Goal: Task Accomplishment & Management: Manage account settings

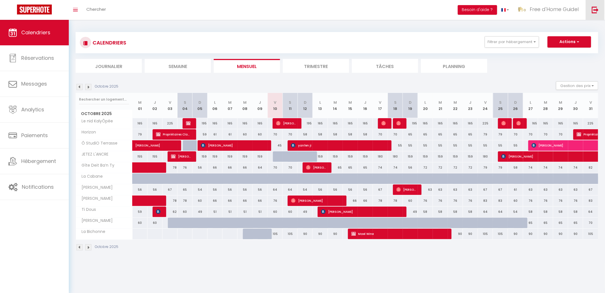
click at [599, 8] on link at bounding box center [595, 10] width 19 height 20
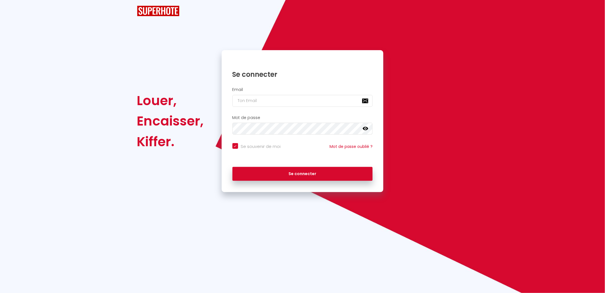
checkbox input "true"
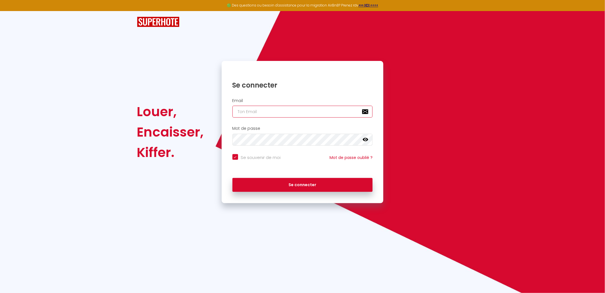
type input "[EMAIL_ADDRESS][DOMAIN_NAME]"
checkbox input "true"
click at [296, 114] on input "[EMAIL_ADDRESS][DOMAIN_NAME]" at bounding box center [302, 112] width 140 height 12
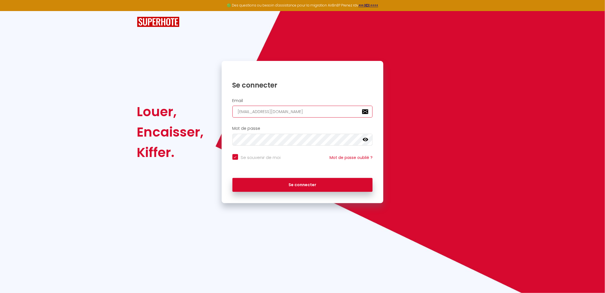
paste input "aurore"
type input "[EMAIL_ADDRESS][DOMAIN_NAME]"
checkbox input "true"
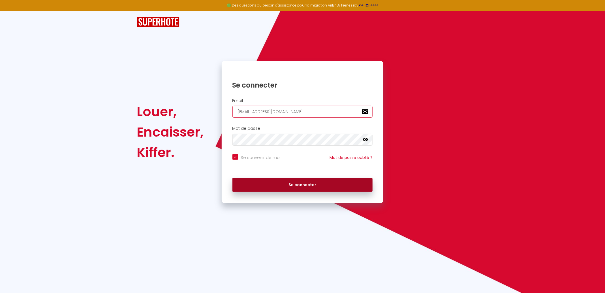
type input "[EMAIL_ADDRESS][DOMAIN_NAME]"
click at [293, 186] on button "Se connecter" at bounding box center [302, 185] width 140 height 14
checkbox input "true"
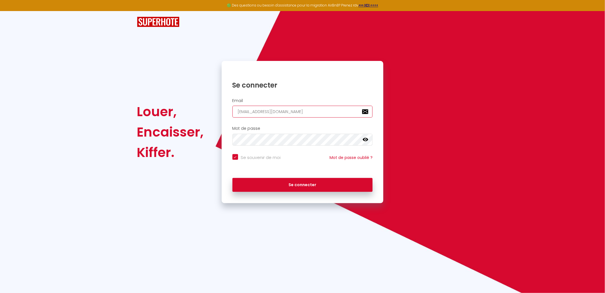
click at [297, 108] on input "[EMAIL_ADDRESS][DOMAIN_NAME]" at bounding box center [302, 112] width 140 height 12
paste input "serviceadmin"
type input "[EMAIL_ADDRESS][DOMAIN_NAME]"
checkbox input "true"
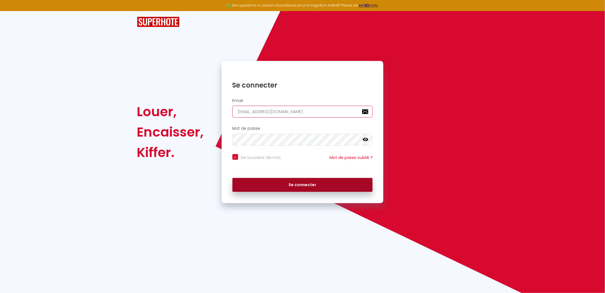
type input "[EMAIL_ADDRESS][DOMAIN_NAME]"
click at [292, 182] on button "Se connecter" at bounding box center [302, 185] width 140 height 14
checkbox input "true"
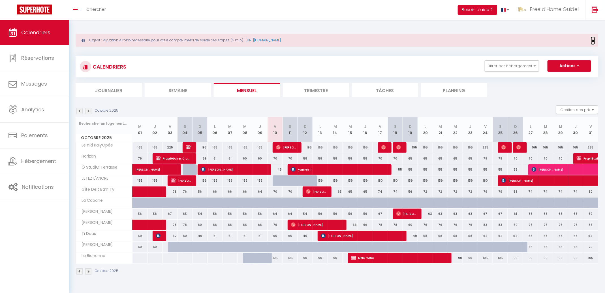
click at [594, 40] on span "×" at bounding box center [593, 40] width 3 height 7
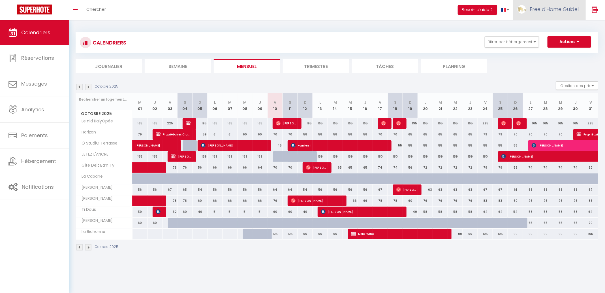
click at [560, 16] on link "Free d'Home Guidel" at bounding box center [549, 10] width 72 height 20
click at [554, 29] on link "Paramètres" at bounding box center [563, 29] width 42 height 10
select select "28"
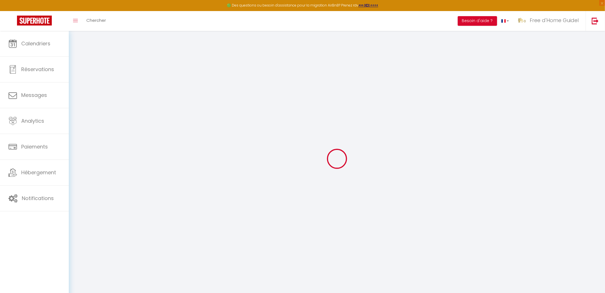
type input "qxTslzS1484TQQ9628uXh2IVG"
type input "RaHO8Q1EJFAS3B85O7QZDChIQ"
type input "[URL][DOMAIN_NAME]"
select select "fr"
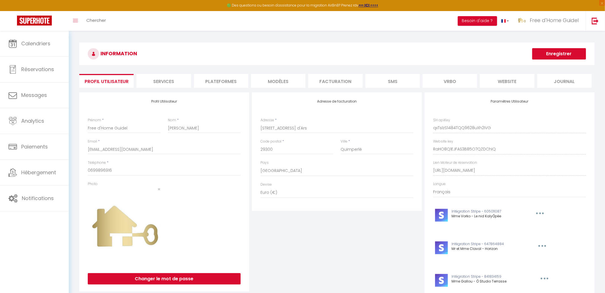
click at [329, 76] on li "Facturation" at bounding box center [335, 81] width 54 height 14
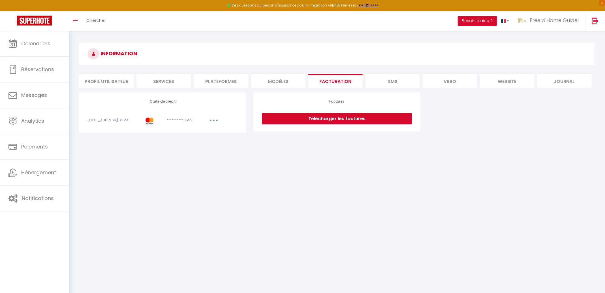
click at [400, 87] on li "SMS" at bounding box center [393, 81] width 54 height 14
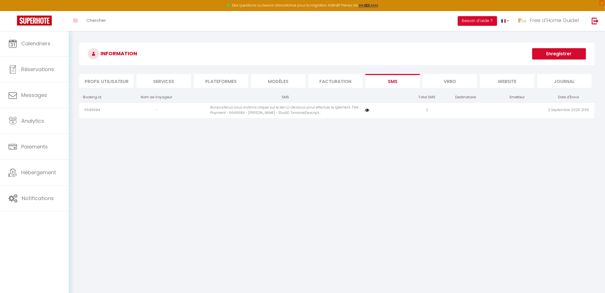
click at [445, 83] on li "Vrbo" at bounding box center [450, 81] width 54 height 14
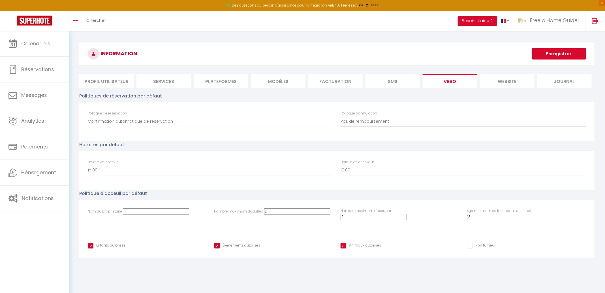
click at [499, 84] on li "website" at bounding box center [507, 81] width 54 height 14
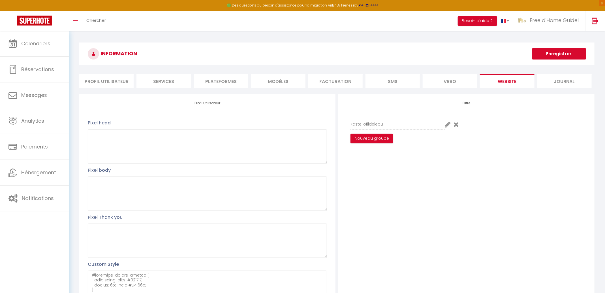
click at [558, 85] on li "Journal" at bounding box center [564, 81] width 54 height 14
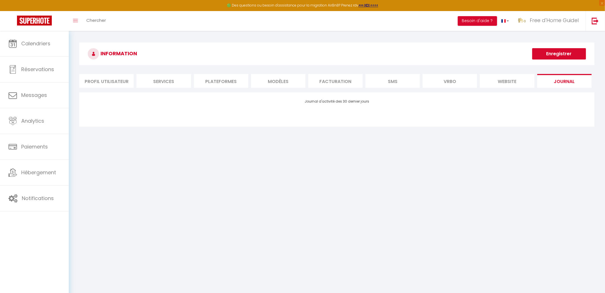
click at [449, 82] on li "Vrbo" at bounding box center [450, 81] width 54 height 14
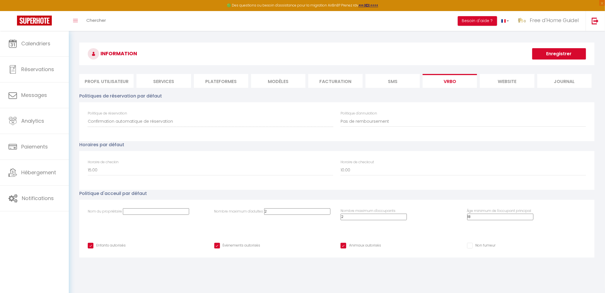
click at [399, 78] on li "SMS" at bounding box center [393, 81] width 54 height 14
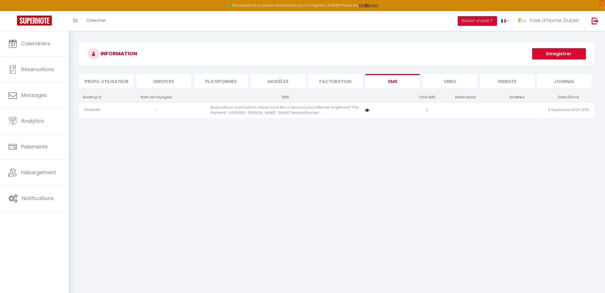
click at [342, 82] on li "Facturation" at bounding box center [335, 81] width 54 height 14
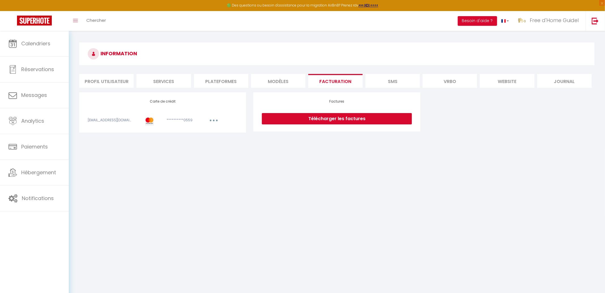
click at [294, 78] on li "MODÈLES" at bounding box center [278, 81] width 54 height 14
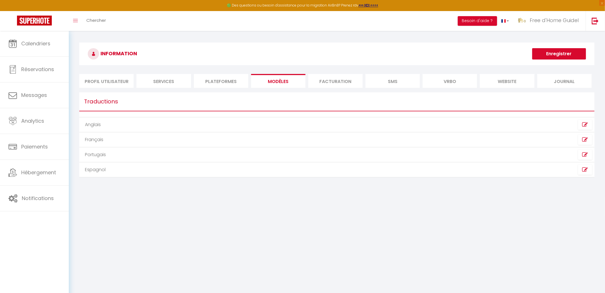
click at [231, 76] on li "Plateformes" at bounding box center [221, 81] width 54 height 14
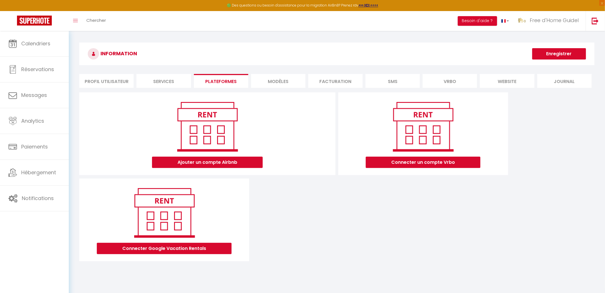
click at [149, 76] on li "Services" at bounding box center [163, 81] width 54 height 14
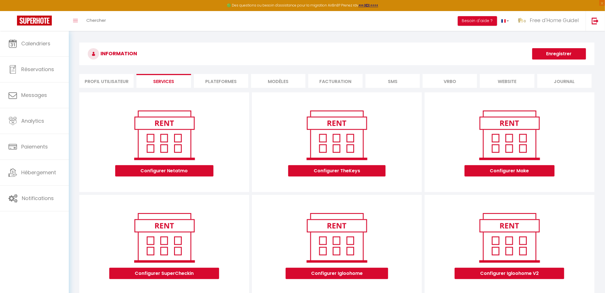
click at [108, 81] on li "Profil Utilisateur" at bounding box center [106, 81] width 54 height 14
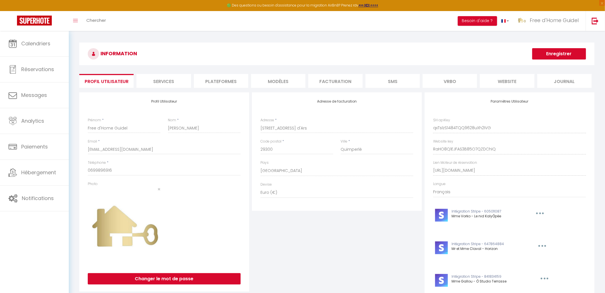
click at [234, 79] on li "Plateformes" at bounding box center [221, 81] width 54 height 14
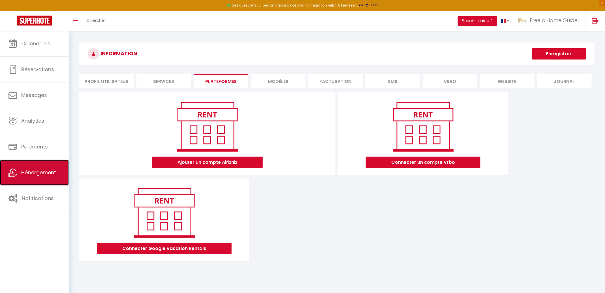
click at [47, 178] on link "Hébergement" at bounding box center [34, 172] width 69 height 25
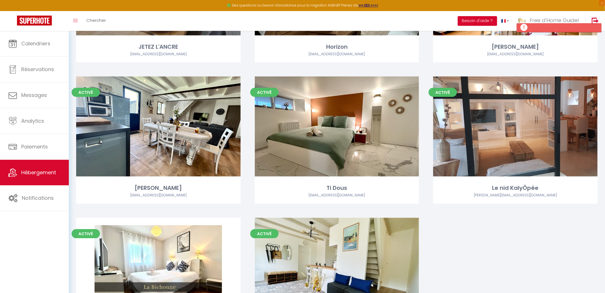
scroll to position [278, 0]
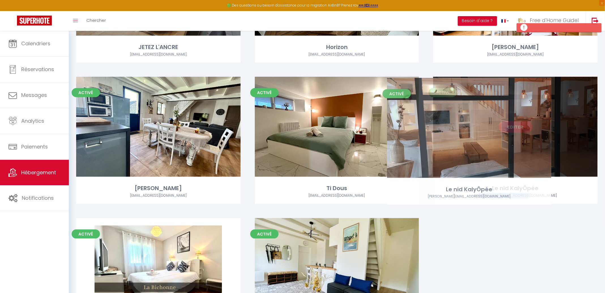
drag, startPoint x: 544, startPoint y: 194, endPoint x: 496, endPoint y: 195, distance: 47.3
click at [496, 195] on div "[PERSON_NAME][EMAIL_ADDRESS][DOMAIN_NAME]" at bounding box center [515, 195] width 165 height 5
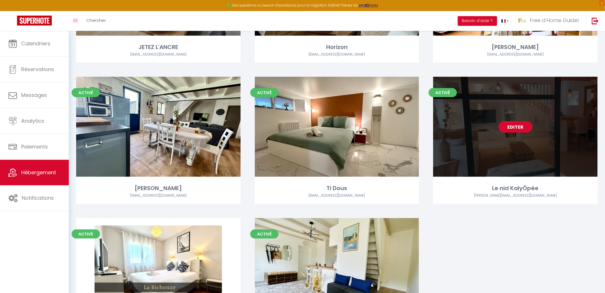
click at [512, 129] on link "Editer" at bounding box center [516, 126] width 34 height 11
select select "3"
select select "2"
select select "1"
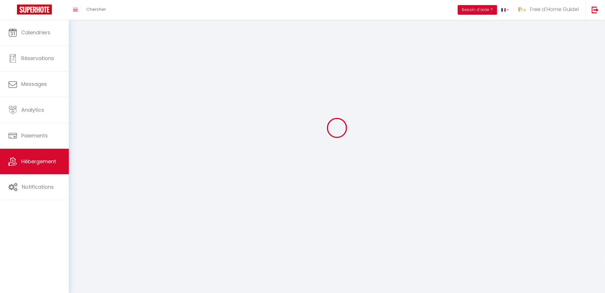
select select
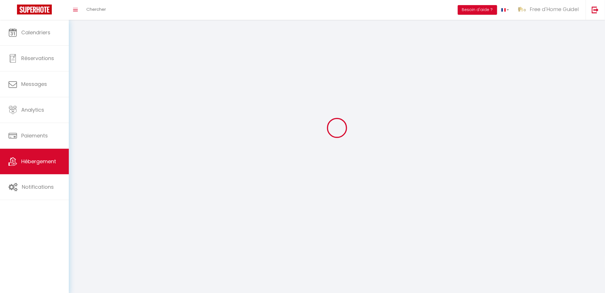
select select
checkbox input "false"
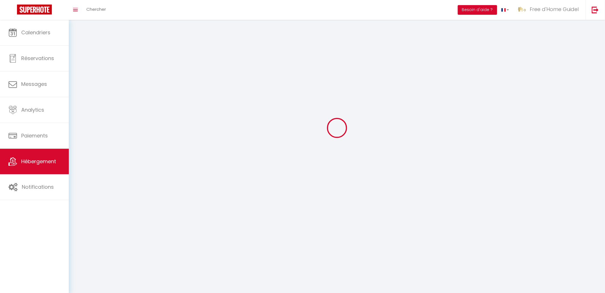
checkbox input "false"
select select
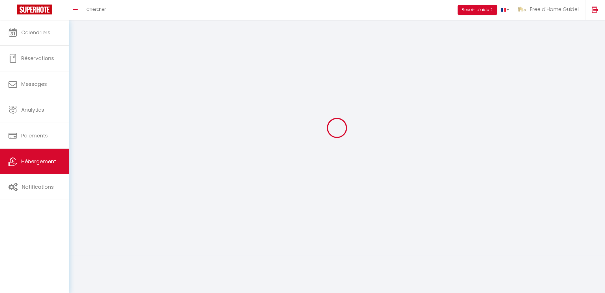
select select
checkbox input "false"
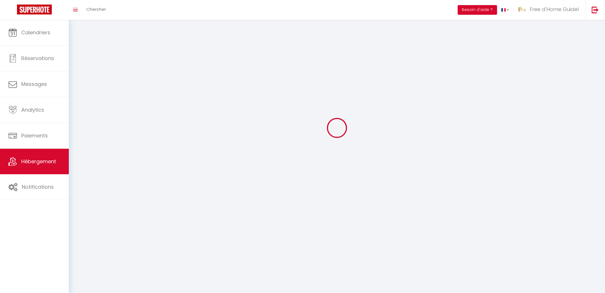
checkbox input "false"
select select
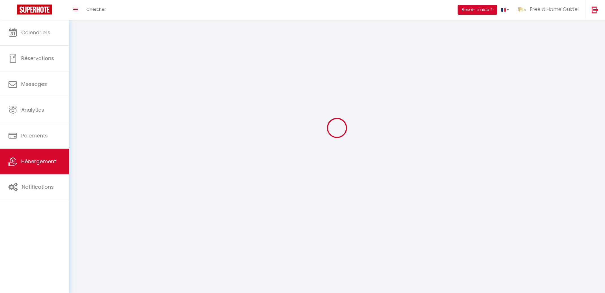
select select
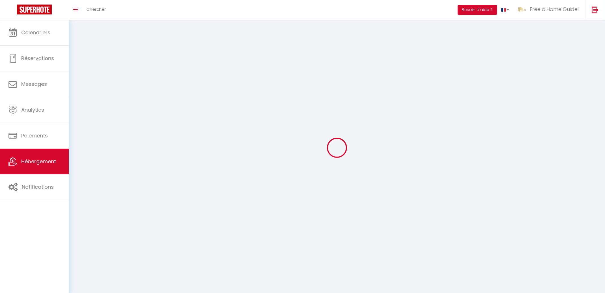
select select
checkbox input "false"
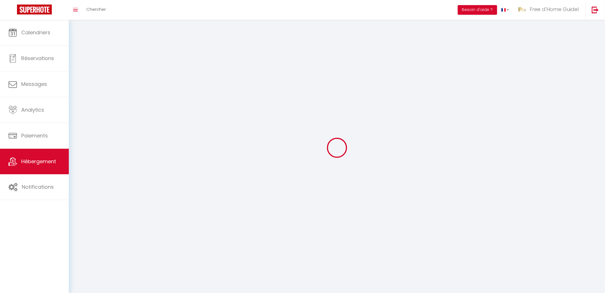
select select
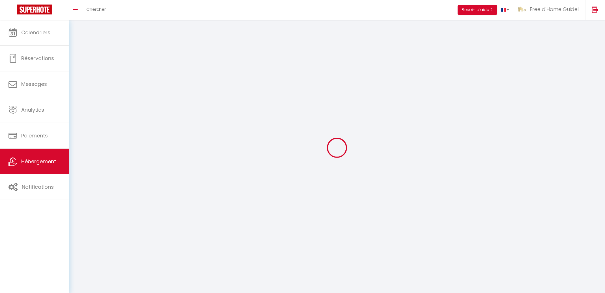
select select
checkbox input "false"
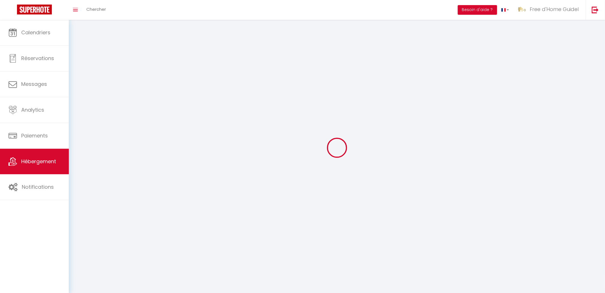
checkbox input "false"
select select
select select "28"
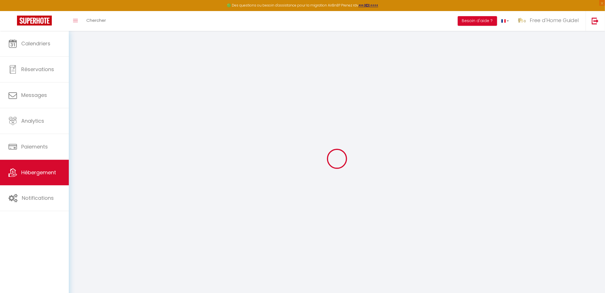
select select
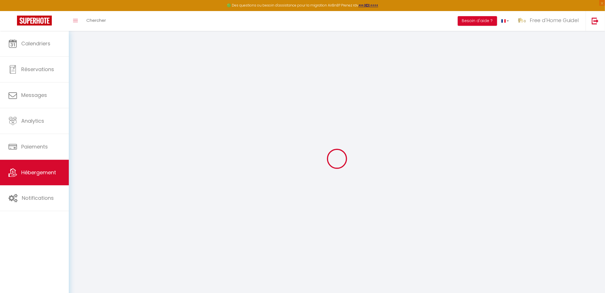
select select
checkbox input "false"
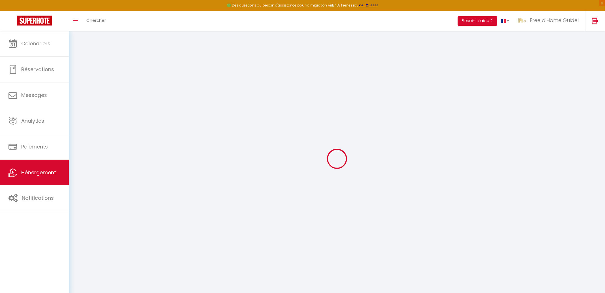
select select
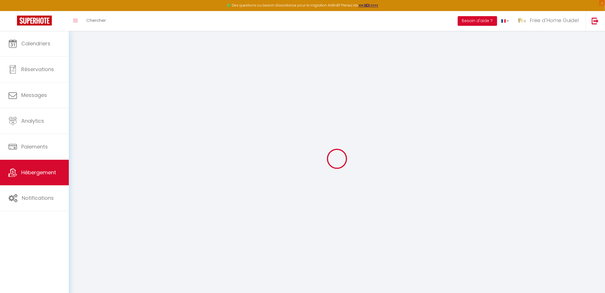
select select
checkbox input "false"
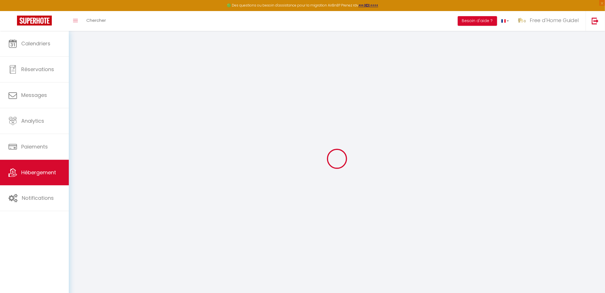
checkbox input "false"
select select
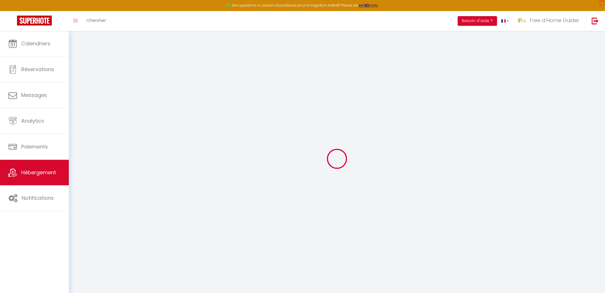
select select
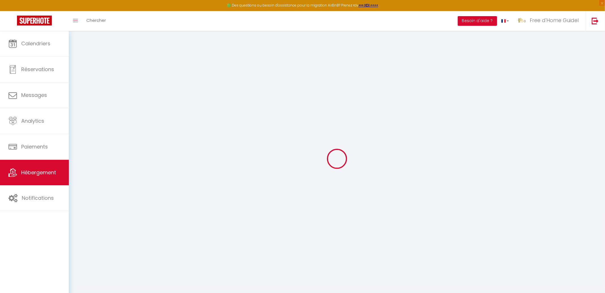
checkbox input "false"
select select
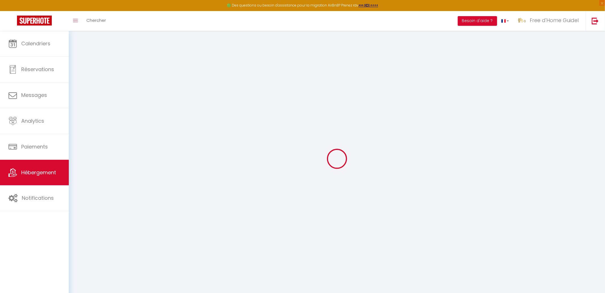
select select
type input "Le nid KalyÔpée"
type input "[PERSON_NAME]"
type input "Vorko"
select select "houses"
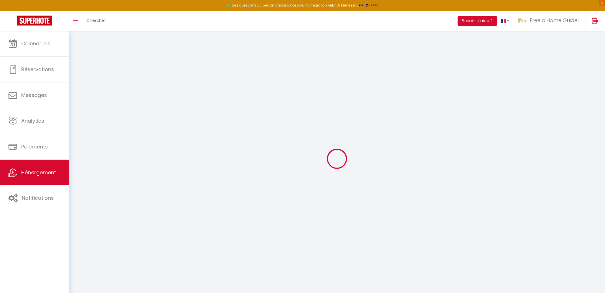
select select "2"
type input "225"
type input "1.30"
type input "400"
select select
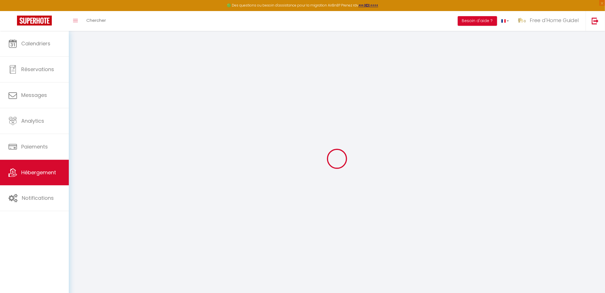
select select
type input "[STREET_ADDRESS][PERSON_NAME][PERSON_NAME]"
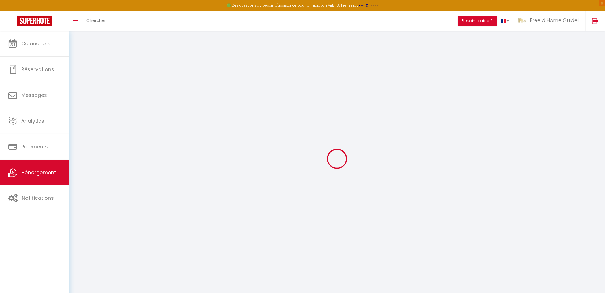
type input "29300"
type input "Quimperlé"
type input "[EMAIL_ADDRESS][DOMAIN_NAME]"
select select "5411"
checkbox input "false"
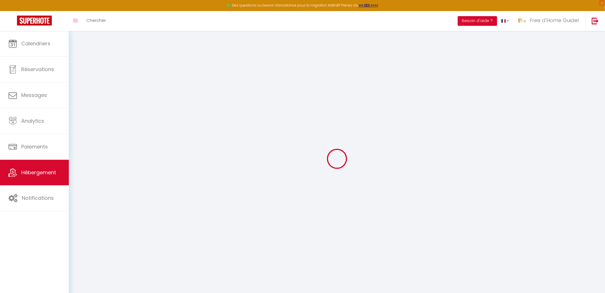
checkbox input "true"
type input "0"
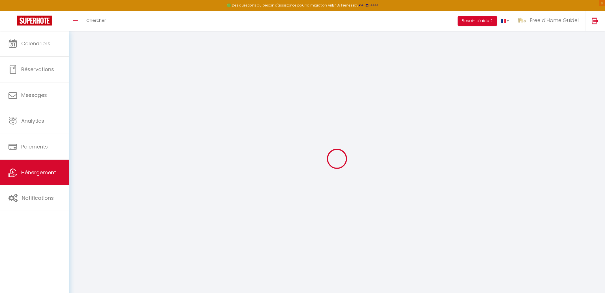
type input "0"
select select
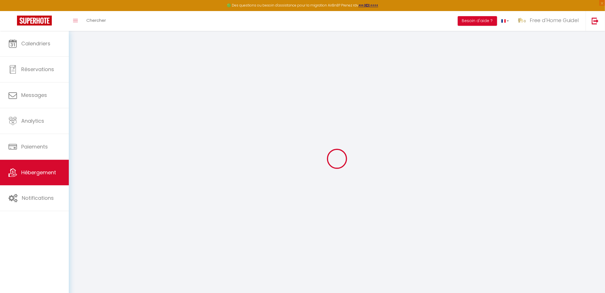
select select
checkbox input "false"
checkbox input "true"
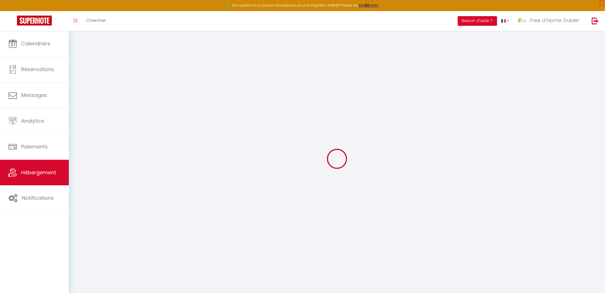
checkbox input "true"
select select
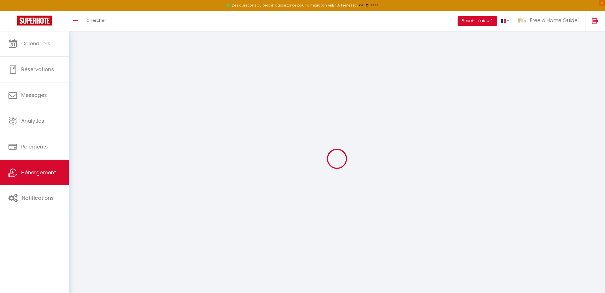
select select
checkbox input "false"
checkbox input "true"
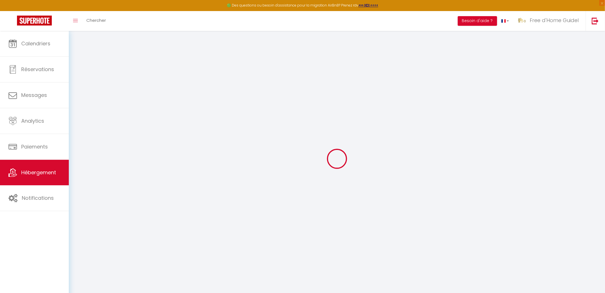
select select "16444"
checkbox input "false"
checkbox input "true"
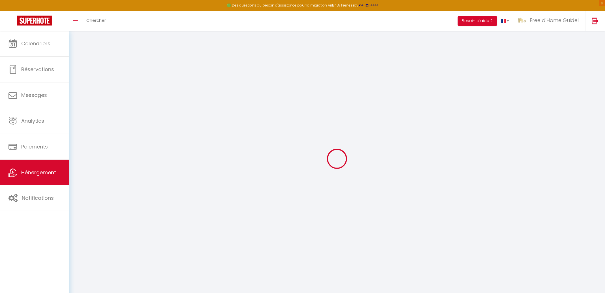
checkbox input "false"
checkbox input "true"
select select "17:00"
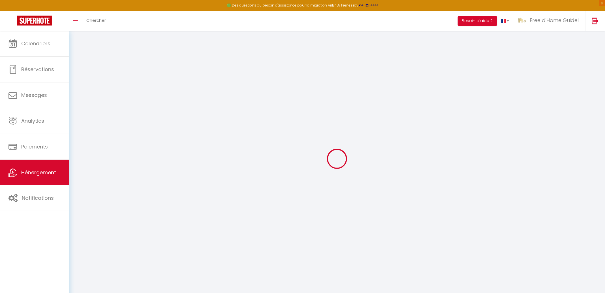
select select
select select "11:00"
select select "30"
select select "120"
select select
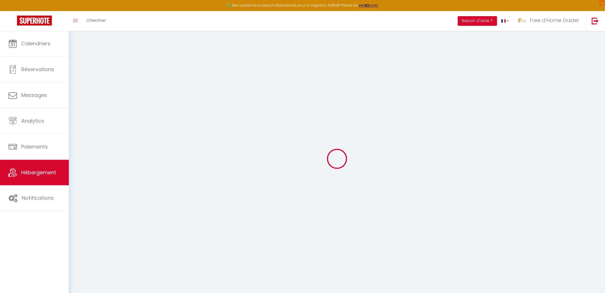
checkbox input "false"
checkbox input "true"
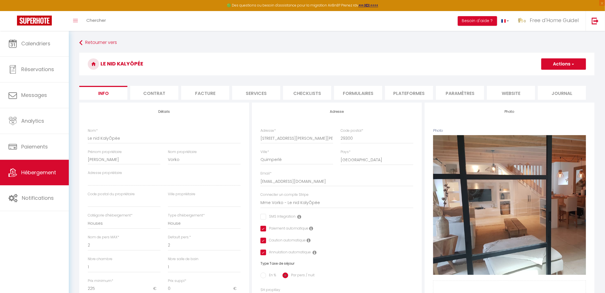
select select
checkbox input "false"
checkbox input "true"
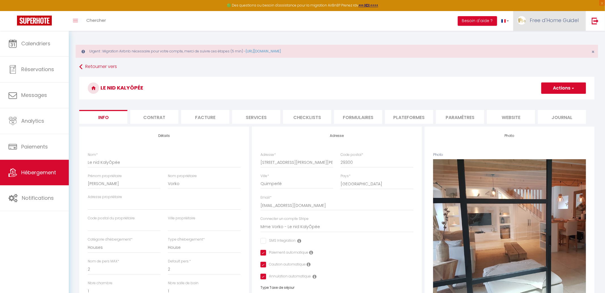
click at [543, 19] on span "Free d'Home Guidel" at bounding box center [554, 20] width 49 height 7
click at [556, 43] on link "Paramètres" at bounding box center [563, 40] width 42 height 10
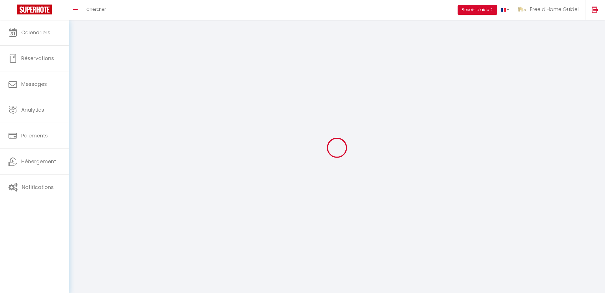
type input "Free d'Home Guidel"
type input "[PERSON_NAME]"
type input "0699896916"
type input "[STREET_ADDRESS] d'Ars"
type input "29300"
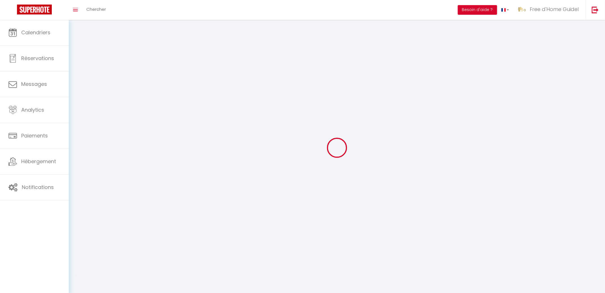
type input "Quimperlé"
type input "qxTslzS1484TQQ9628uXh2IVG"
type input "RaHO8Q1EJFAS3B85O7QZDChIQ"
select select "28"
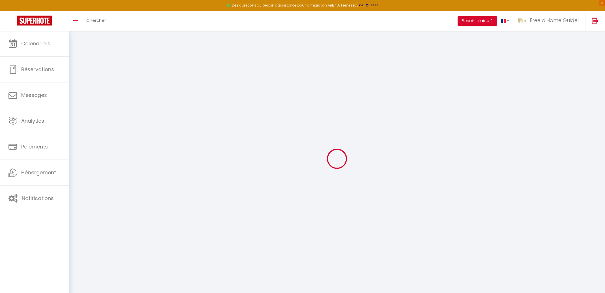
type input "qxTslzS1484TQQ9628uXh2IVG"
type input "RaHO8Q1EJFAS3B85O7QZDChIQ"
type input "[URL][DOMAIN_NAME]"
select select "fr"
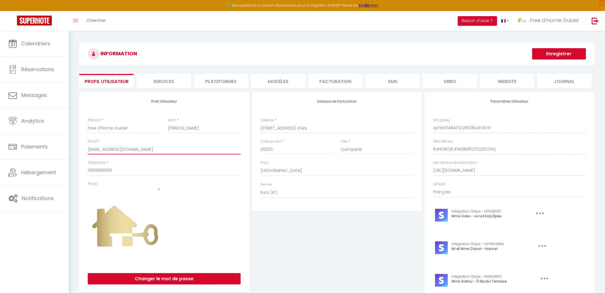
drag, startPoint x: 187, startPoint y: 152, endPoint x: 80, endPoint y: 150, distance: 106.5
click at [80, 150] on div "Profil Utilisateur Prénom * Free d'Home Guidel Nom * [PERSON_NAME] Email * [EMA…" at bounding box center [164, 191] width 170 height 199
click at [327, 85] on li "Facturation" at bounding box center [335, 81] width 54 height 14
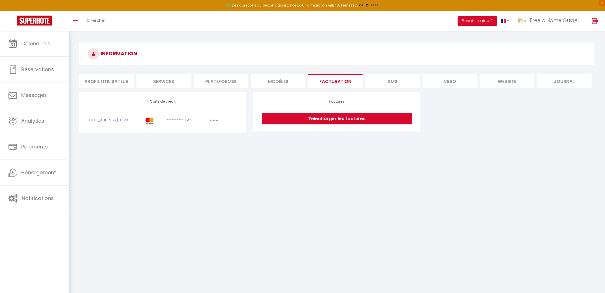
click at [226, 85] on li "Plateformes" at bounding box center [221, 81] width 54 height 14
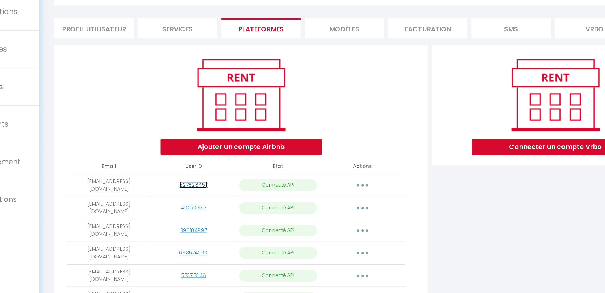
click at [173, 188] on link "527828457" at bounding box center [174, 188] width 19 height 5
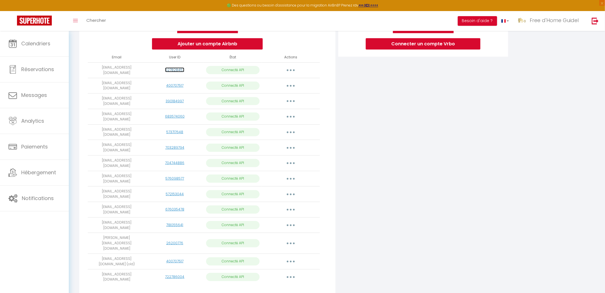
scroll to position [118, 0]
click at [291, 243] on icon "button" at bounding box center [291, 244] width 2 height 2
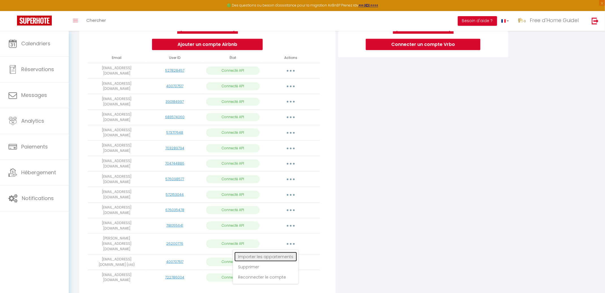
click at [271, 252] on link "Importer les appartements" at bounding box center [265, 257] width 63 height 10
select select "26785"
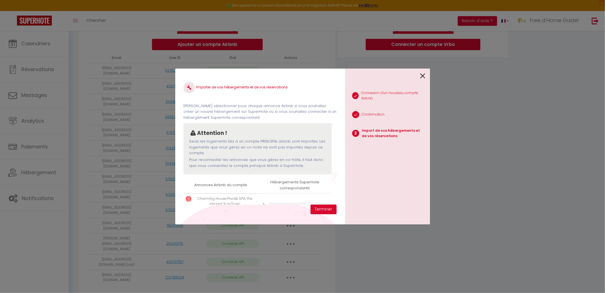
click at [422, 74] on icon at bounding box center [423, 76] width 5 height 8
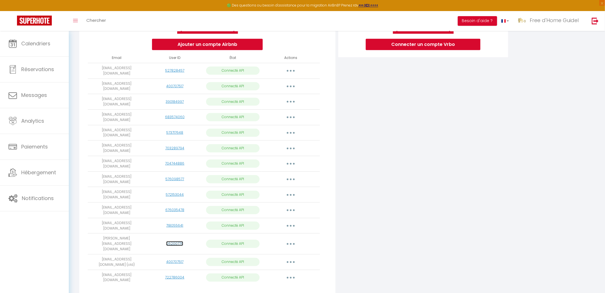
click at [173, 241] on link "26200776" at bounding box center [174, 243] width 17 height 5
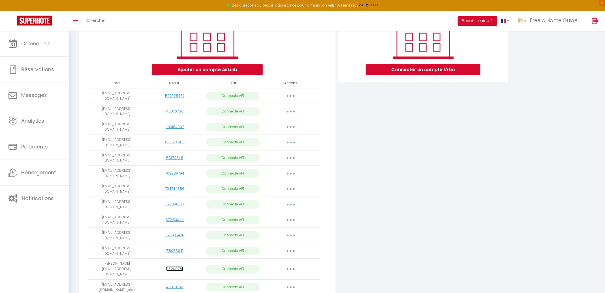
scroll to position [92, 0]
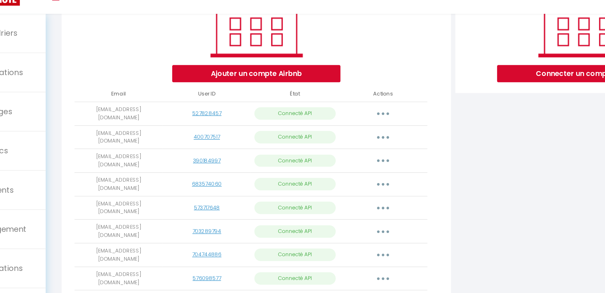
drag, startPoint x: 89, startPoint y: 93, endPoint x: 134, endPoint y: 100, distance: 45.0
click at [134, 100] on td "[EMAIL_ADDRESS][DOMAIN_NAME]" at bounding box center [117, 97] width 58 height 16
click at [168, 95] on link "527828457" at bounding box center [174, 96] width 19 height 5
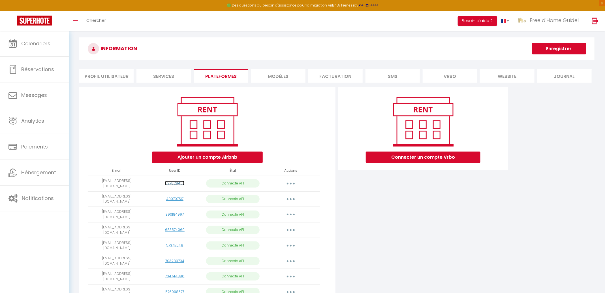
scroll to position [33, 0]
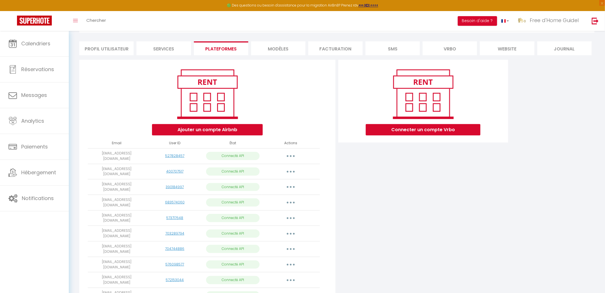
click at [105, 123] on div "Ajouter un compte Airbnb" at bounding box center [207, 101] width 247 height 69
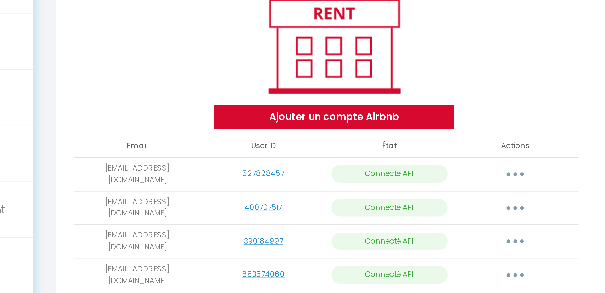
drag, startPoint x: 90, startPoint y: 153, endPoint x: 132, endPoint y: 159, distance: 42.0
click at [132, 159] on td "[EMAIL_ADDRESS][DOMAIN_NAME]" at bounding box center [117, 156] width 58 height 16
click at [172, 155] on link "527828457" at bounding box center [174, 155] width 19 height 5
click at [290, 157] on button "button" at bounding box center [291, 155] width 16 height 9
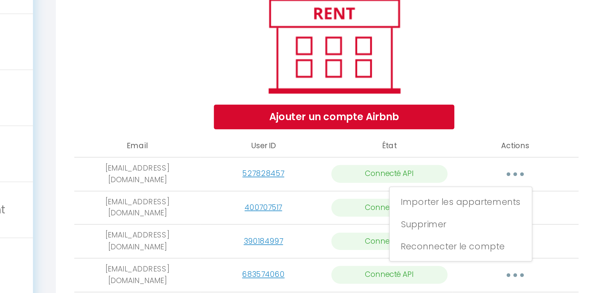
click at [92, 152] on td "[EMAIL_ADDRESS][DOMAIN_NAME]" at bounding box center [117, 156] width 58 height 16
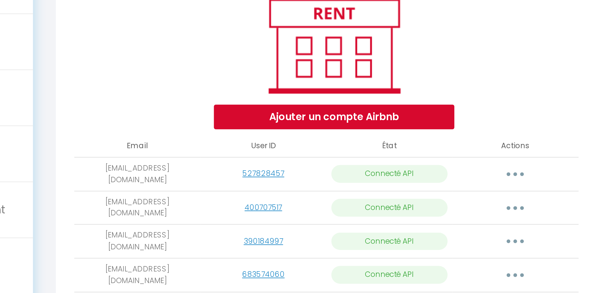
drag, startPoint x: 90, startPoint y: 152, endPoint x: 146, endPoint y: 162, distance: 56.0
click at [146, 162] on tr "[EMAIL_ADDRESS][DOMAIN_NAME] 527828457 Connecté API Importer les appartements S…" at bounding box center [204, 156] width 232 height 16
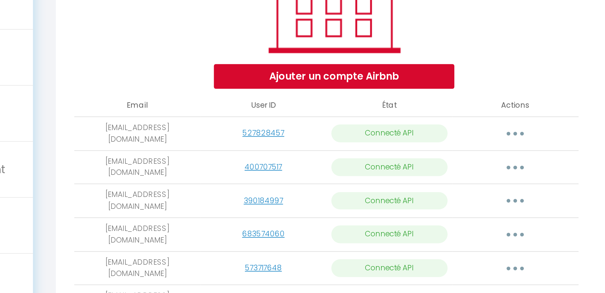
click at [105, 187] on td "[EMAIL_ADDRESS][DOMAIN_NAME]" at bounding box center [117, 187] width 58 height 16
click at [177, 171] on link "400707517" at bounding box center [174, 171] width 17 height 5
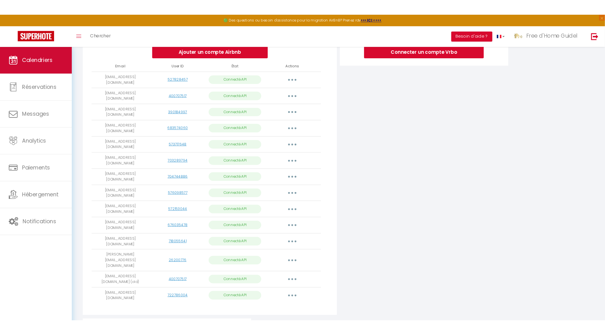
scroll to position [122, 0]
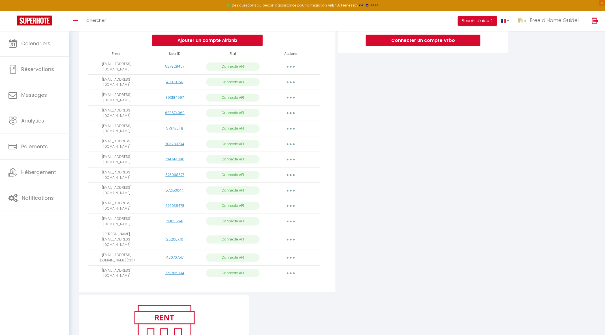
click at [109, 250] on td "[EMAIL_ADDRESS][DOMAIN_NAME] (old)" at bounding box center [117, 258] width 58 height 16
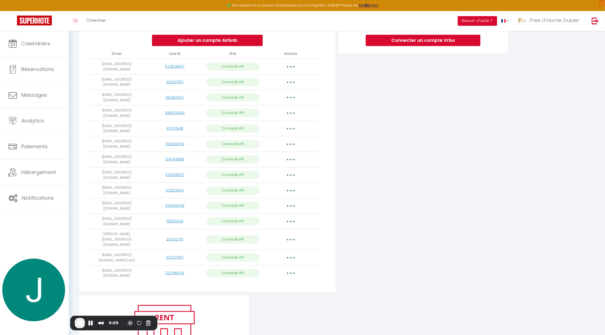
click at [97, 189] on td "[EMAIL_ADDRESS][DOMAIN_NAME]" at bounding box center [117, 191] width 58 height 16
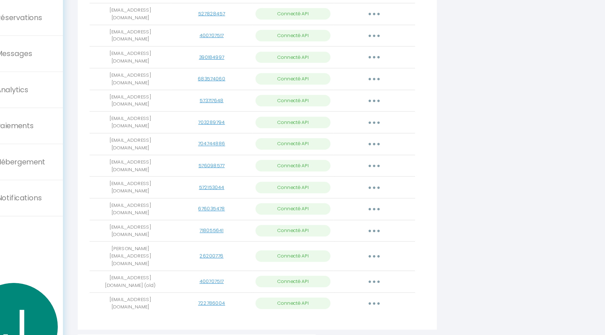
drag, startPoint x: 91, startPoint y: 228, endPoint x: 142, endPoint y: 229, distance: 51.0
click at [142, 229] on td "[PERSON_NAME][EMAIL_ADDRESS][DOMAIN_NAME]" at bounding box center [117, 239] width 58 height 21
click at [175, 237] on link "26200776" at bounding box center [174, 239] width 17 height 5
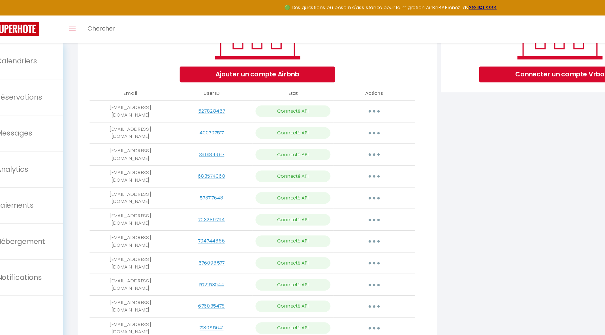
scroll to position [43, 0]
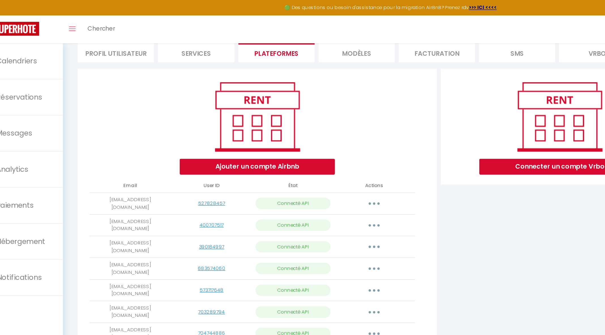
drag, startPoint x: 91, startPoint y: 141, endPoint x: 131, endPoint y: 148, distance: 40.7
click at [131, 148] on td "[EMAIL_ADDRESS][DOMAIN_NAME]" at bounding box center [117, 145] width 58 height 16
click at [172, 146] on link "527828457" at bounding box center [174, 144] width 19 height 5
drag, startPoint x: 89, startPoint y: 140, endPoint x: 133, endPoint y: 147, distance: 44.9
click at [133, 147] on td "[EMAIL_ADDRESS][DOMAIN_NAME]" at bounding box center [117, 145] width 58 height 16
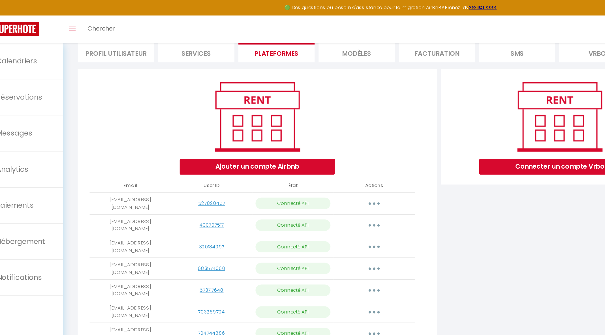
click at [292, 146] on button "button" at bounding box center [291, 145] width 16 height 9
click at [126, 143] on td "[EMAIL_ADDRESS][DOMAIN_NAME]" at bounding box center [117, 145] width 58 height 16
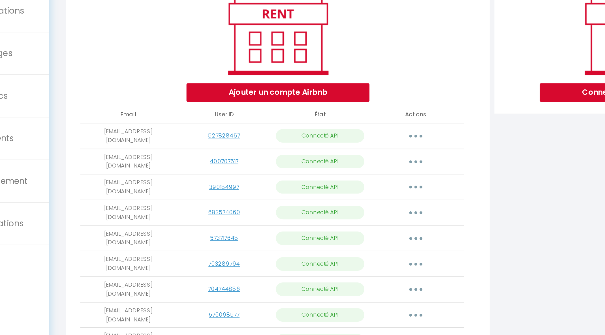
drag, startPoint x: 91, startPoint y: 156, endPoint x: 133, endPoint y: 167, distance: 43.7
click at [133, 167] on td "[EMAIL_ADDRESS][DOMAIN_NAME]" at bounding box center [117, 161] width 58 height 16
click at [167, 159] on link "400707517" at bounding box center [174, 160] width 17 height 5
drag, startPoint x: 90, startPoint y: 141, endPoint x: 139, endPoint y: 146, distance: 49.3
click at [139, 146] on td "[EMAIL_ADDRESS][DOMAIN_NAME]" at bounding box center [117, 145] width 58 height 16
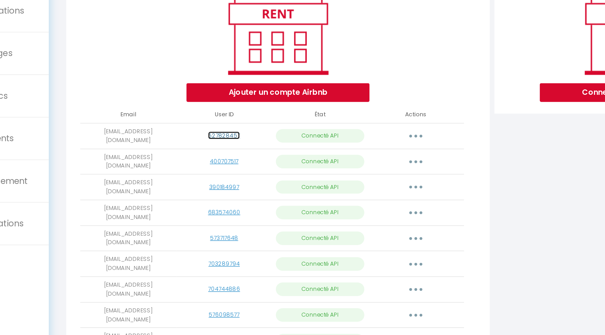
click at [171, 145] on link "527828457" at bounding box center [174, 144] width 19 height 5
